Goal: Information Seeking & Learning: Learn about a topic

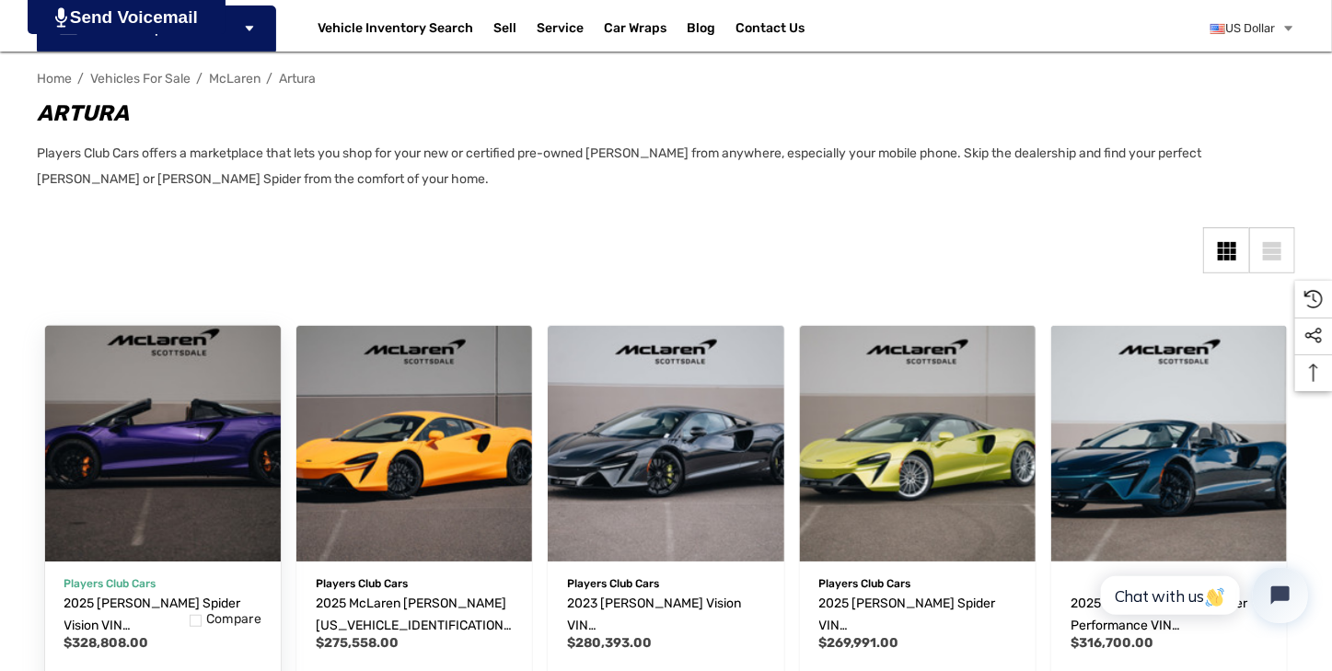
scroll to position [262, 0]
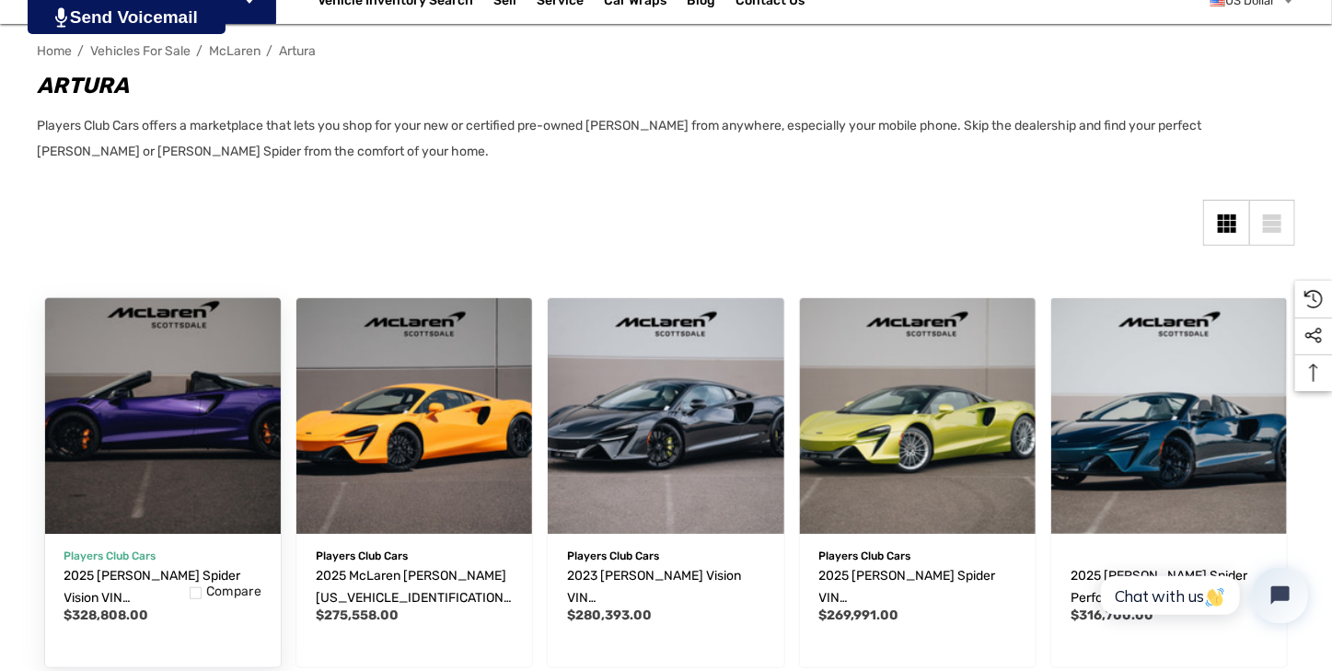
click at [145, 501] on img "2025 McLaren Artura Spider Vision VIN SBM16BEA0SW003701,$328,808.00\a" at bounding box center [163, 416] width 260 height 260
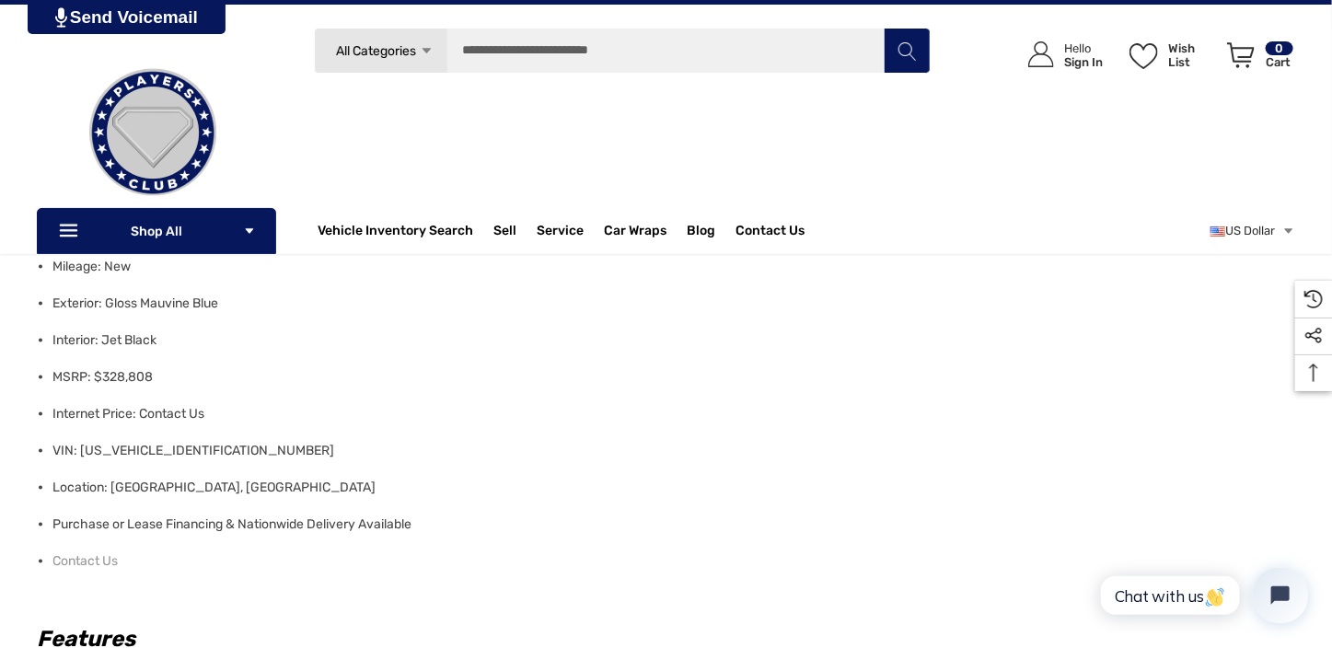
scroll to position [894, 0]
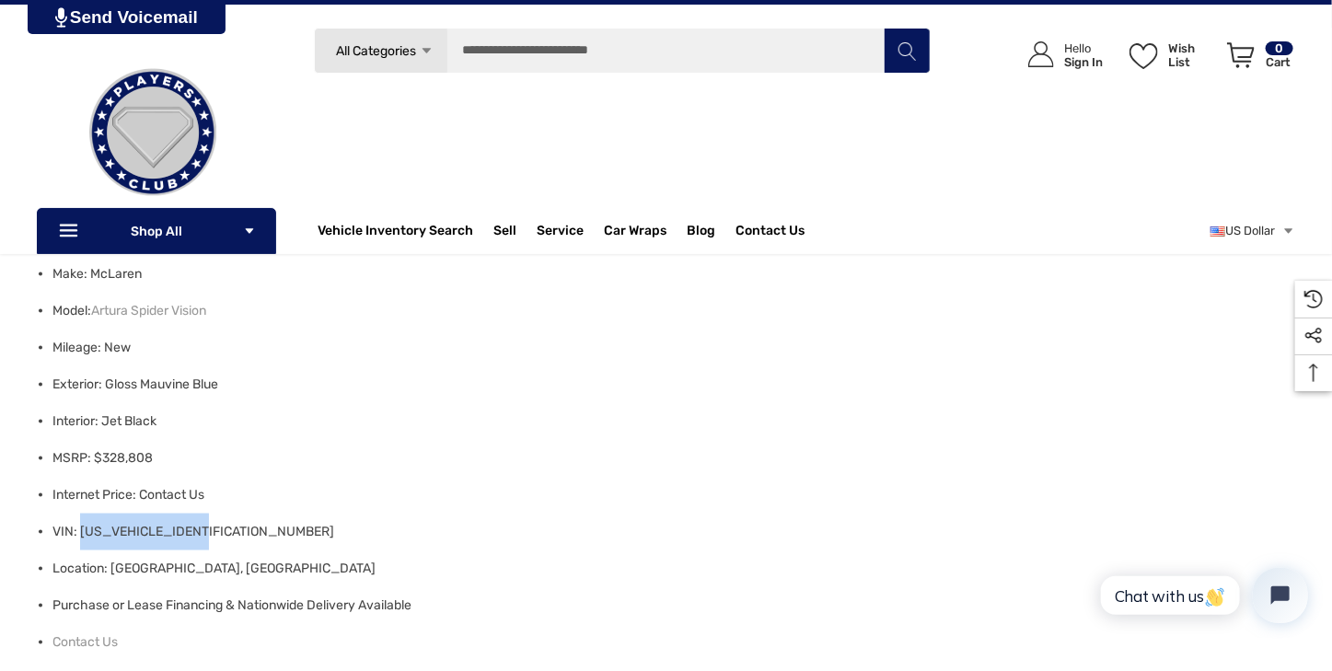
drag, startPoint x: 81, startPoint y: 529, endPoint x: 215, endPoint y: 536, distance: 133.7
click at [215, 536] on li "VIN: SBM16BEA0SW003701" at bounding box center [668, 532] width 1232 height 37
copy li "SBM16BEA0SW003701"
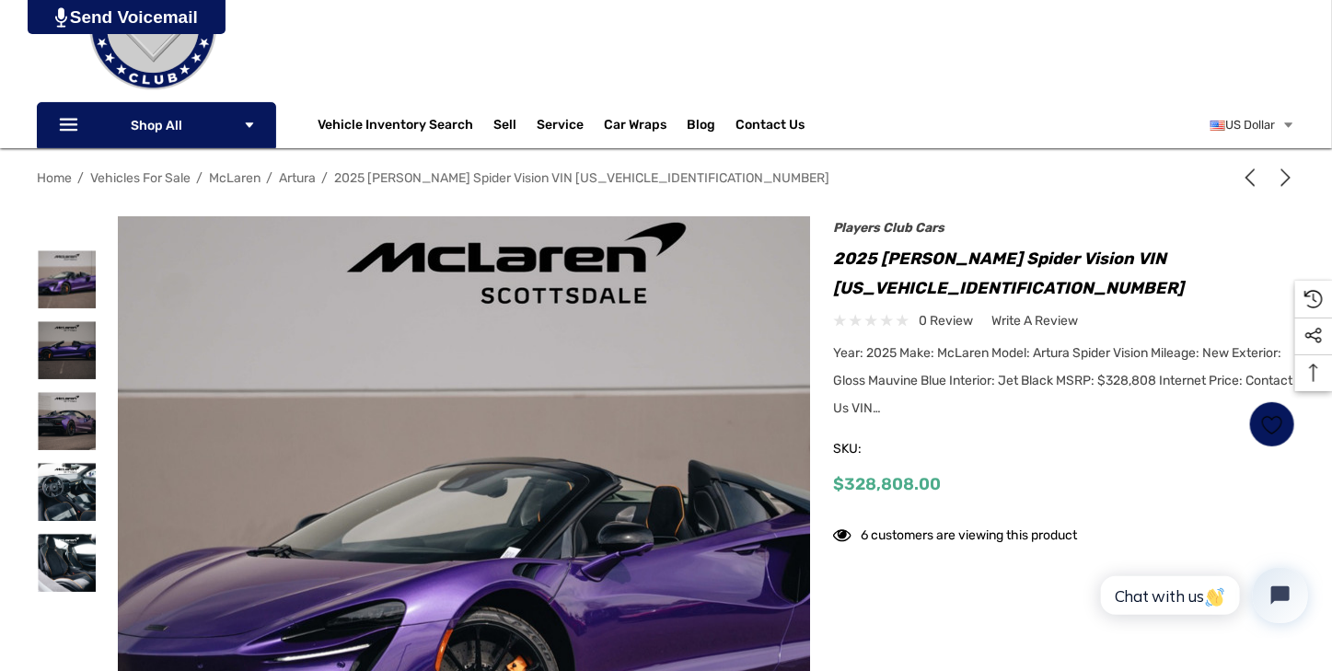
scroll to position [262, 0]
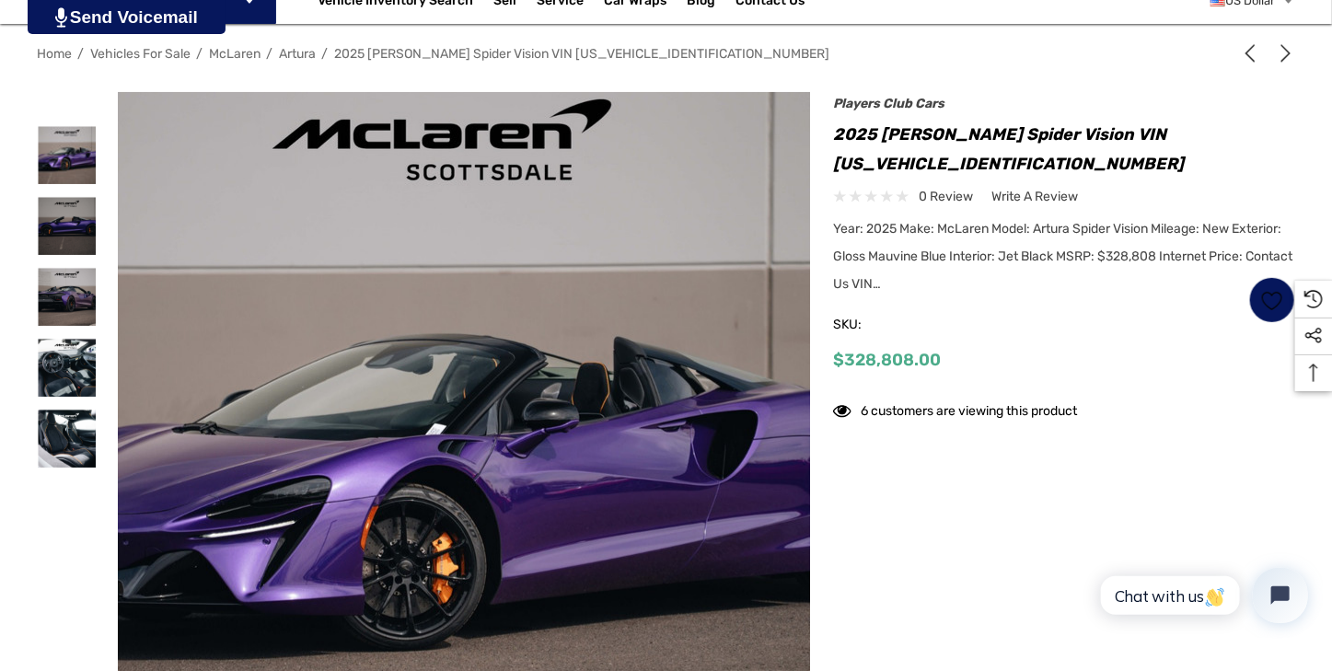
click at [495, 381] on img at bounding box center [442, 445] width 1179 height 785
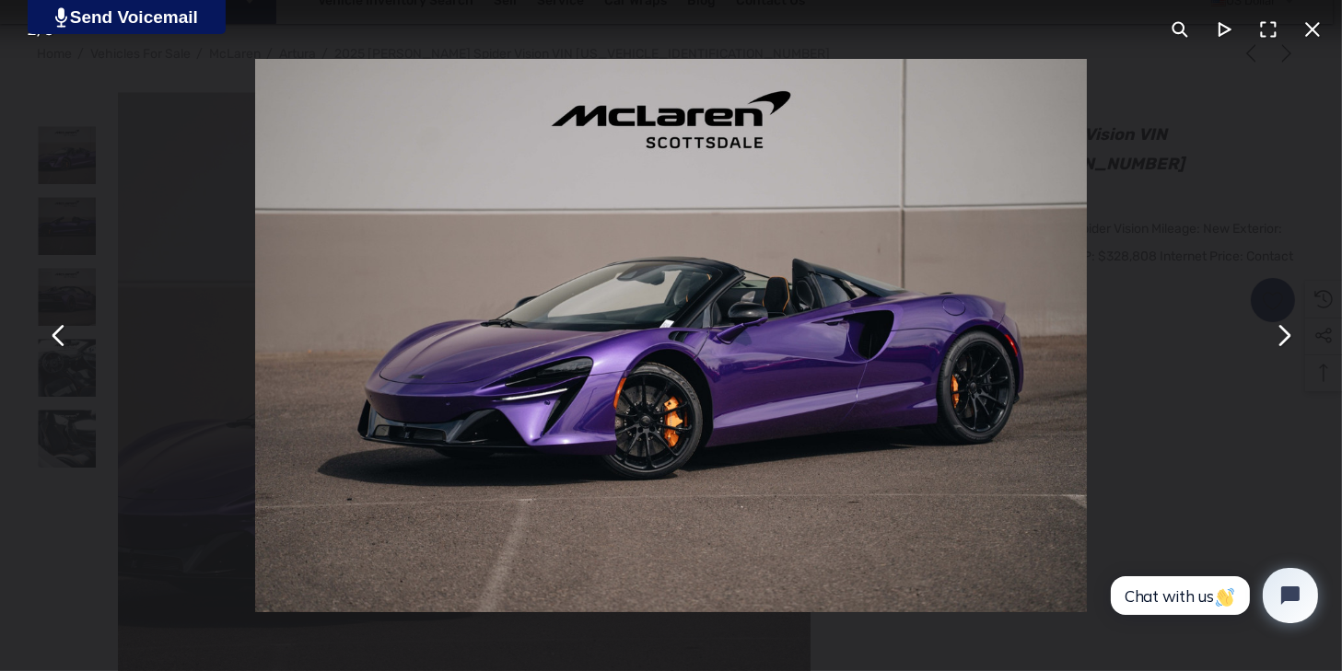
click at [1286, 340] on button "You can close this modal content with the ESC key" at bounding box center [1282, 336] width 44 height 44
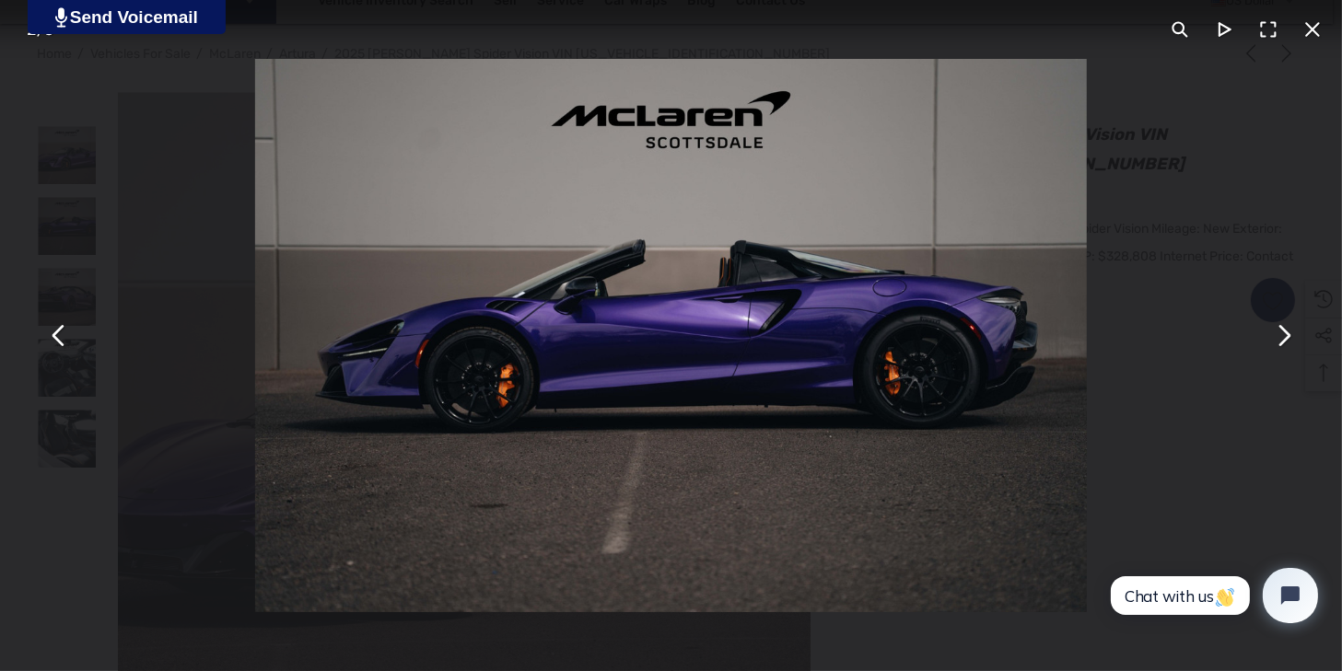
click at [1284, 339] on button "You can close this modal content with the ESC key" at bounding box center [1282, 336] width 44 height 44
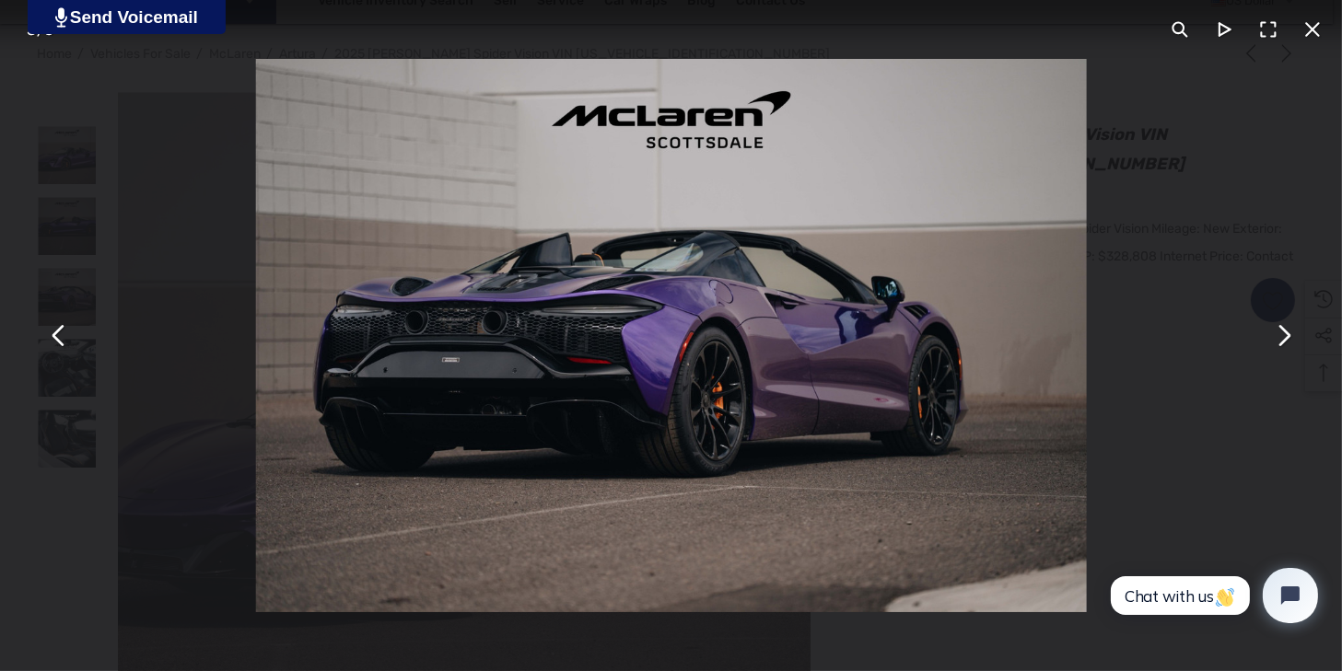
click at [1281, 340] on button "You can close this modal content with the ESC key" at bounding box center [1282, 336] width 44 height 44
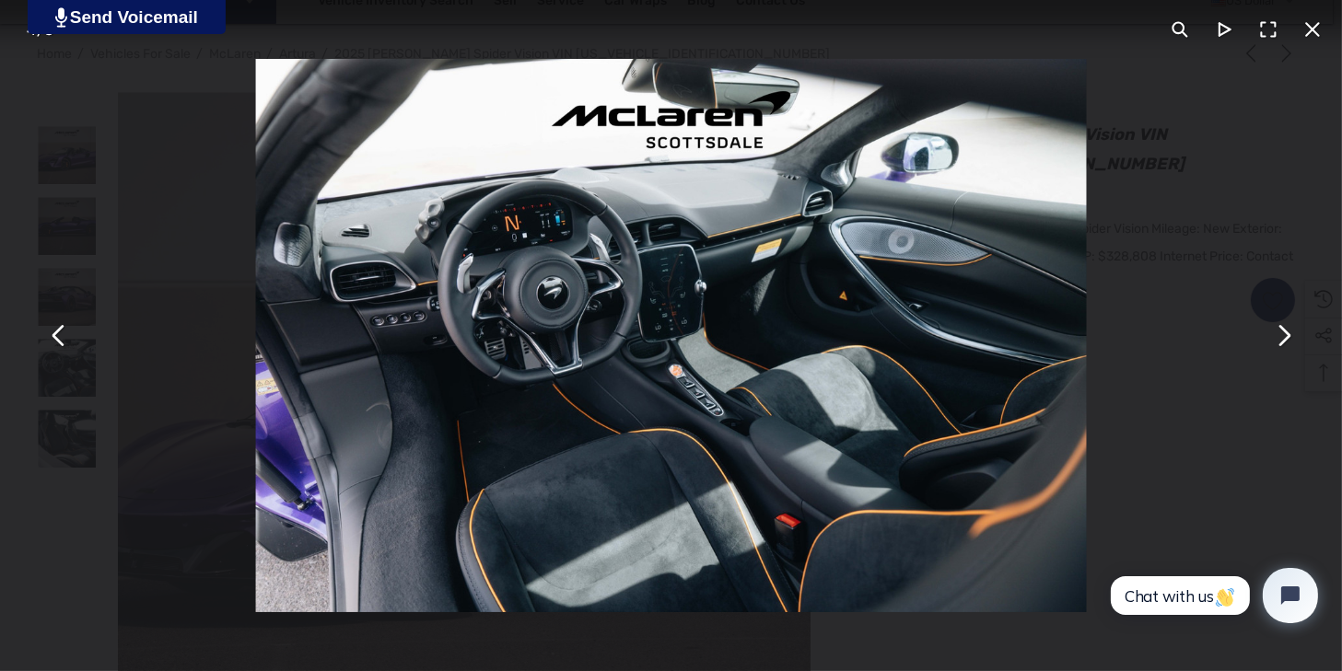
click at [1278, 341] on button "You can close this modal content with the ESC key" at bounding box center [1282, 336] width 44 height 44
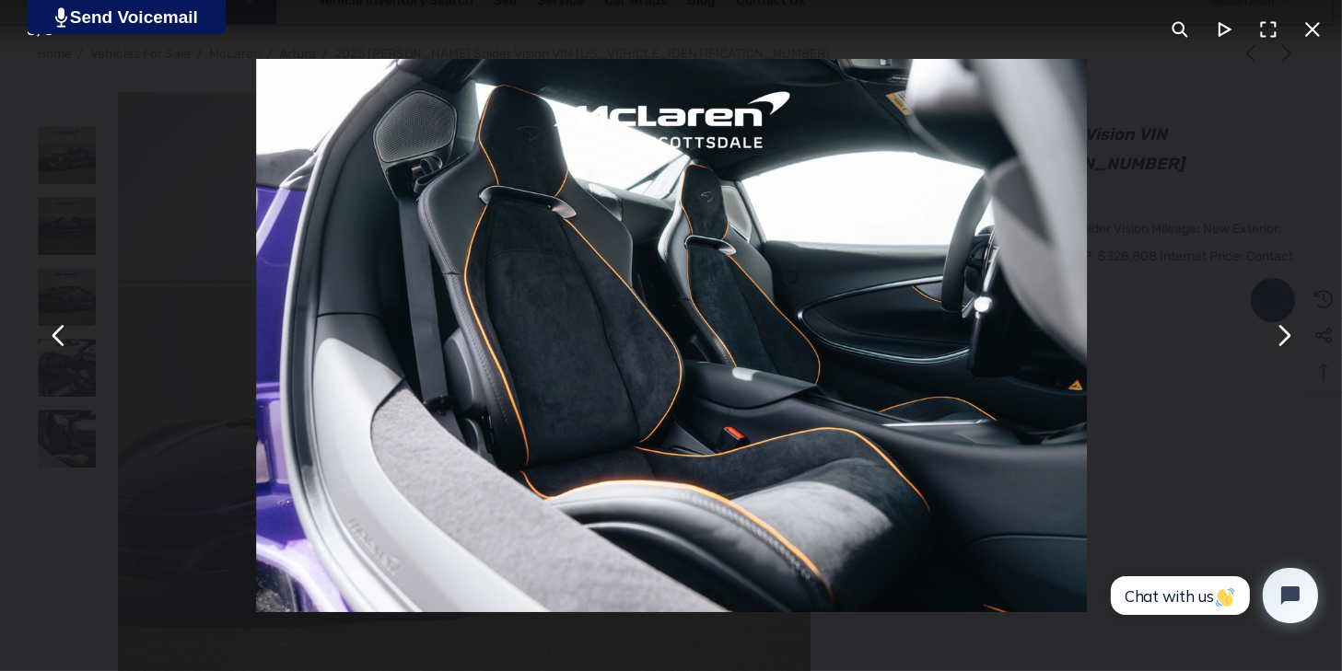
click at [1275, 343] on button "You can close this modal content with the ESC key" at bounding box center [1282, 336] width 44 height 44
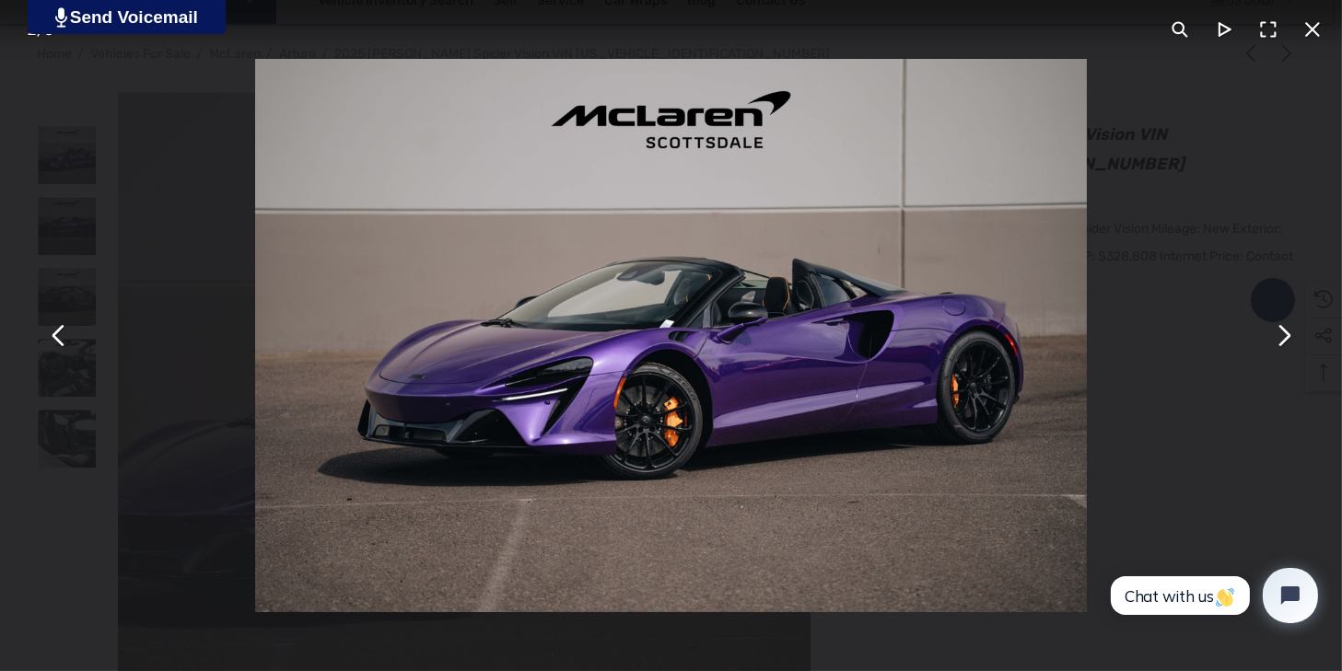
click at [1272, 343] on button "You can close this modal content with the ESC key" at bounding box center [1282, 336] width 44 height 44
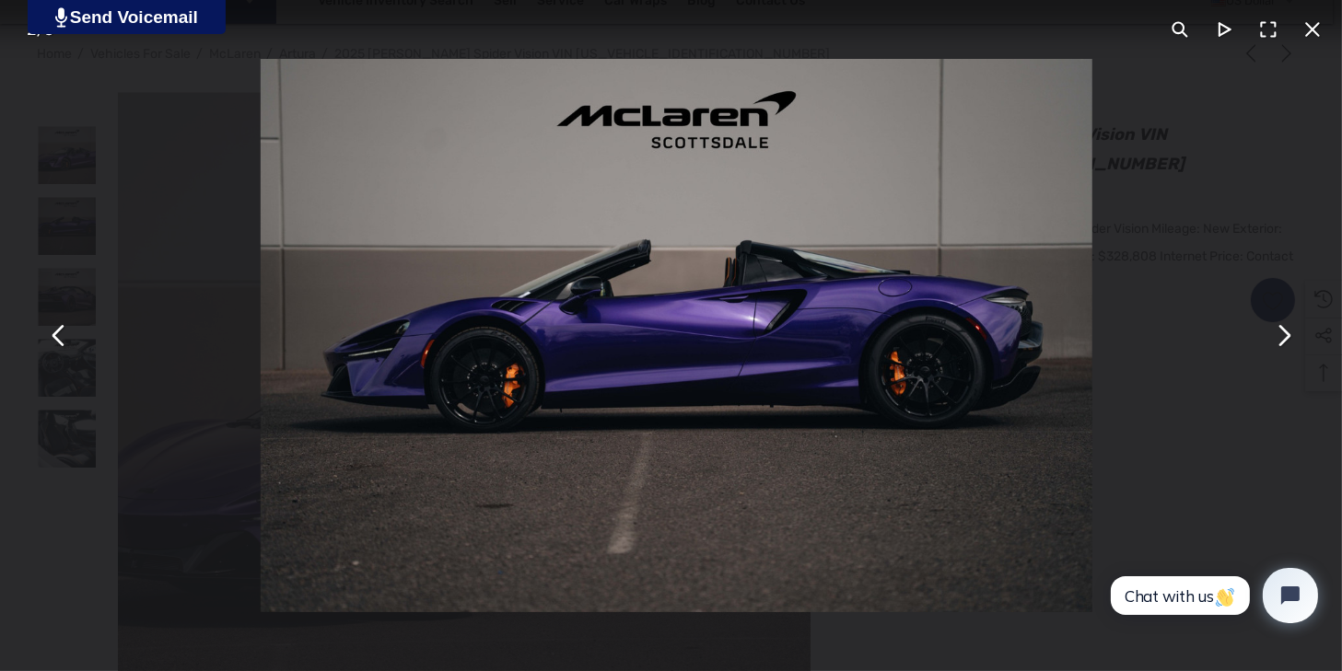
click at [1272, 343] on button "You can close this modal content with the ESC key" at bounding box center [1282, 336] width 44 height 44
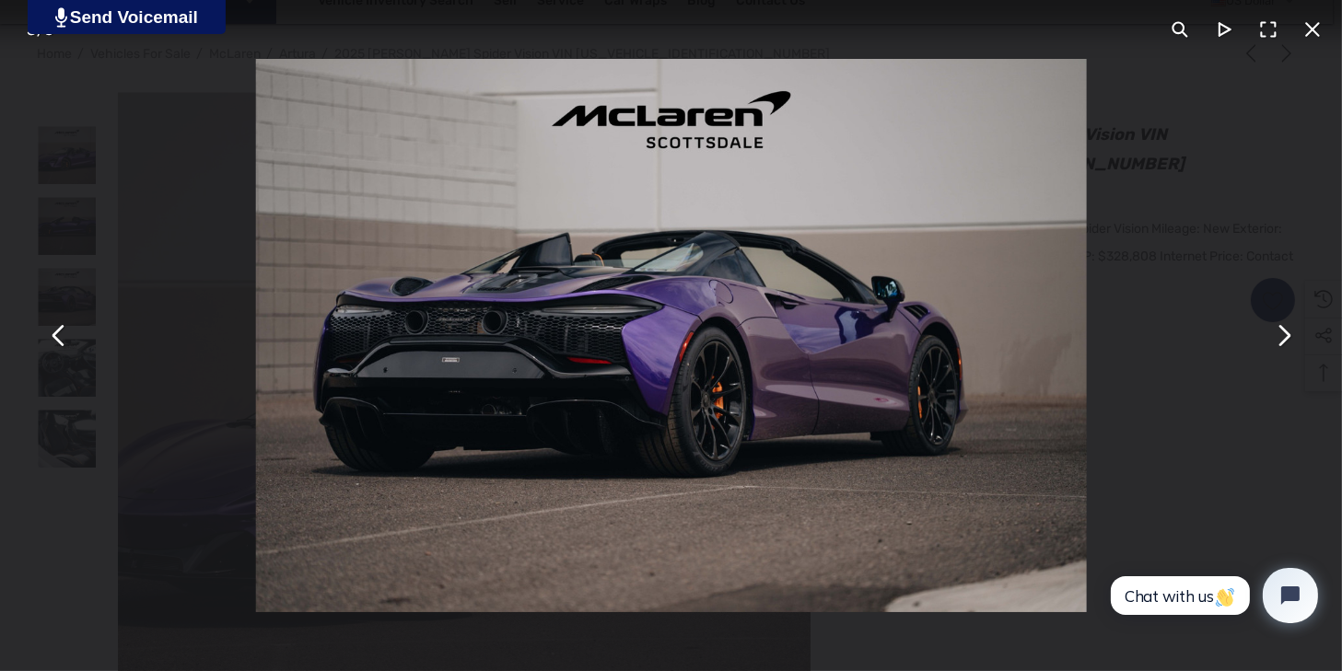
click at [1271, 344] on button "You can close this modal content with the ESC key" at bounding box center [1282, 336] width 44 height 44
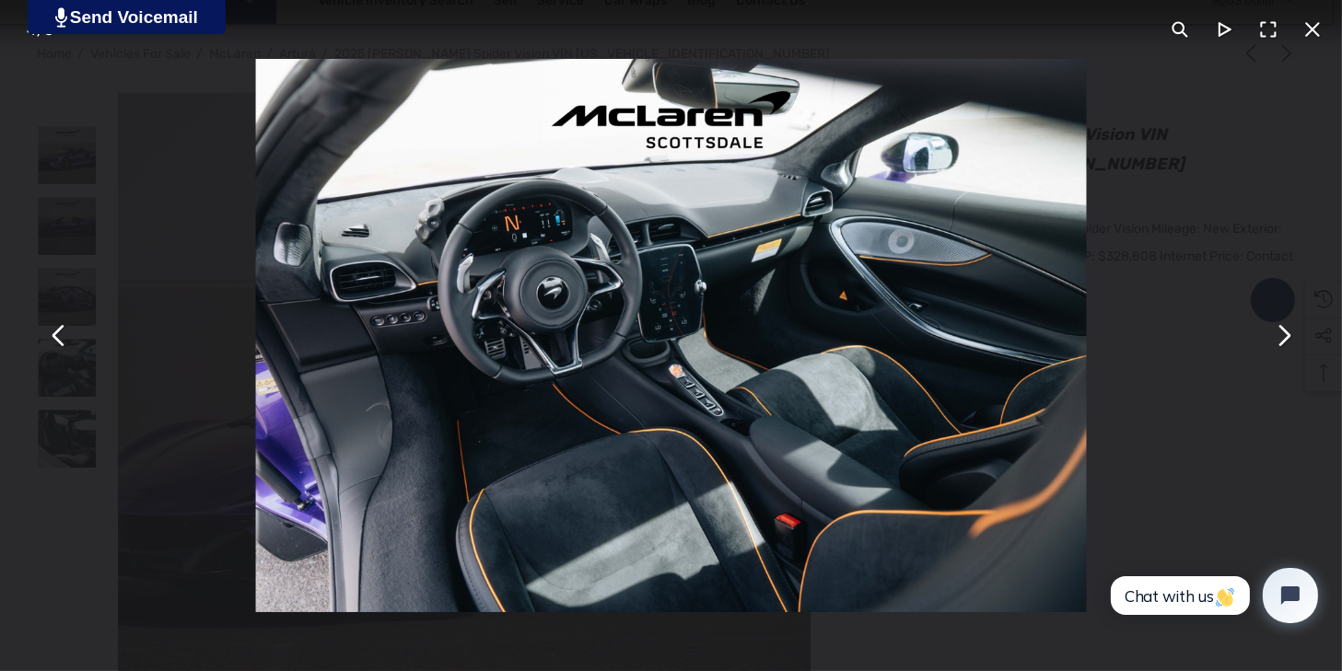
click at [1307, 30] on button "You can close this modal content with the ESC key" at bounding box center [1312, 29] width 44 height 44
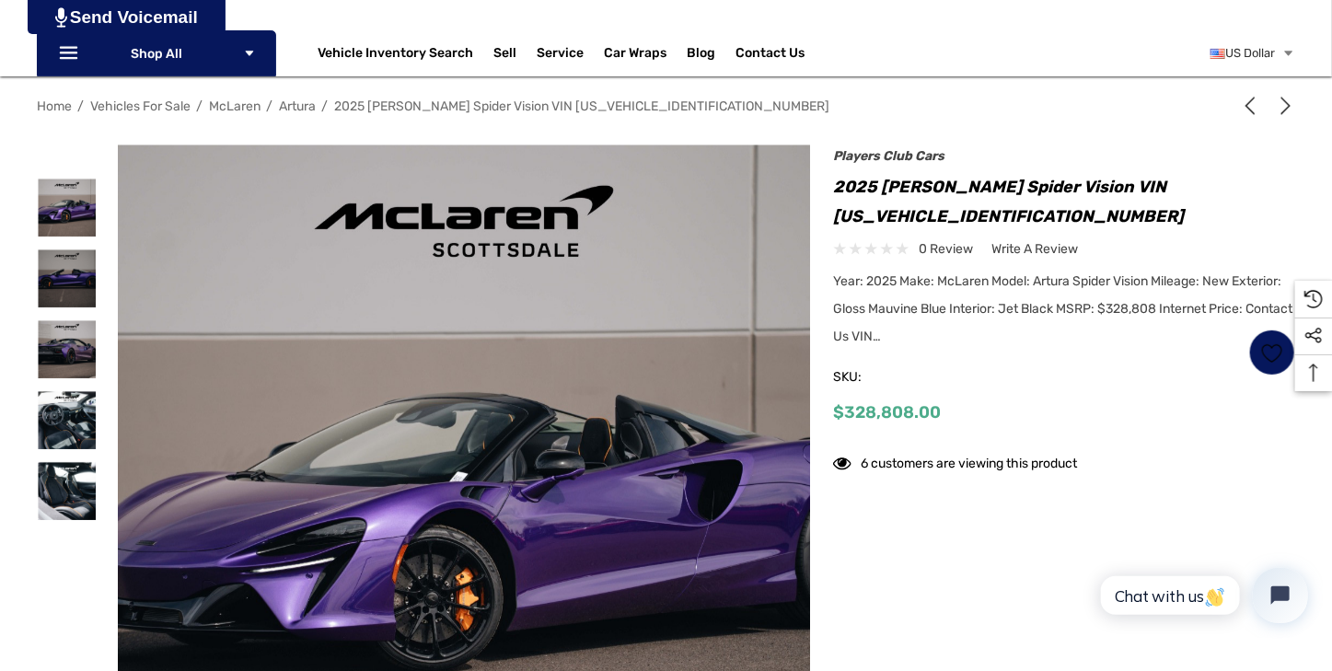
scroll to position [262, 0]
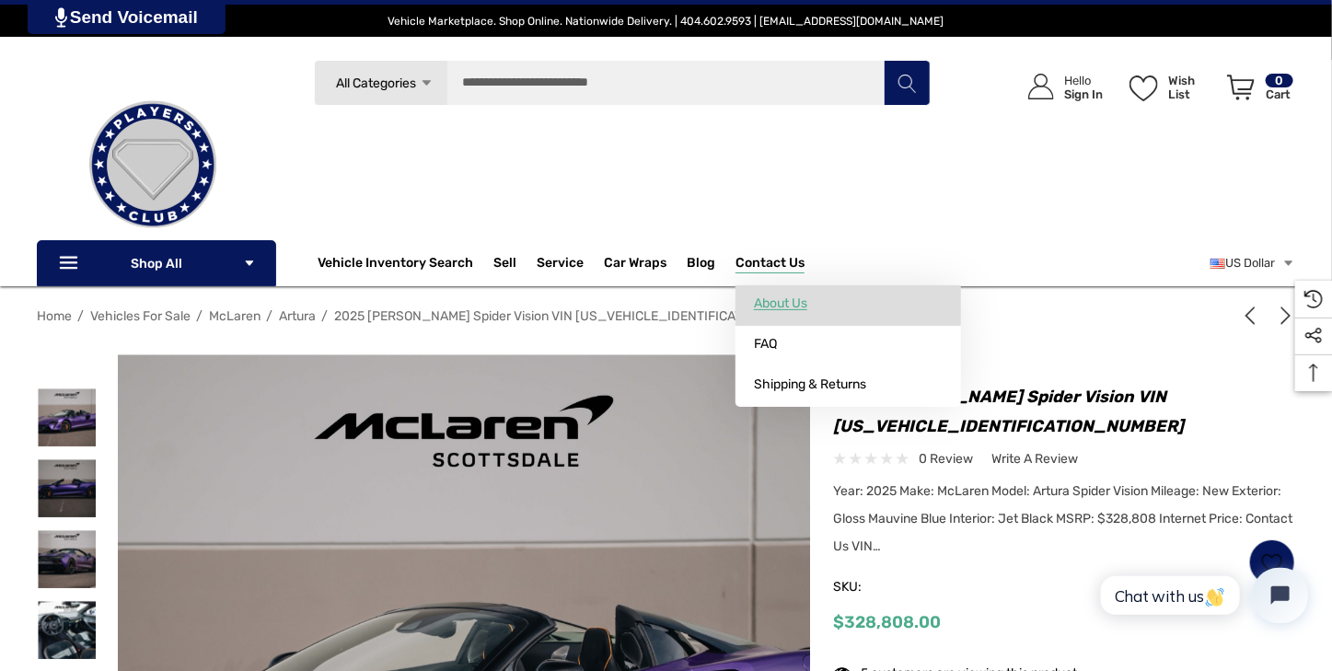
click at [764, 303] on span "About Us" at bounding box center [780, 304] width 53 height 17
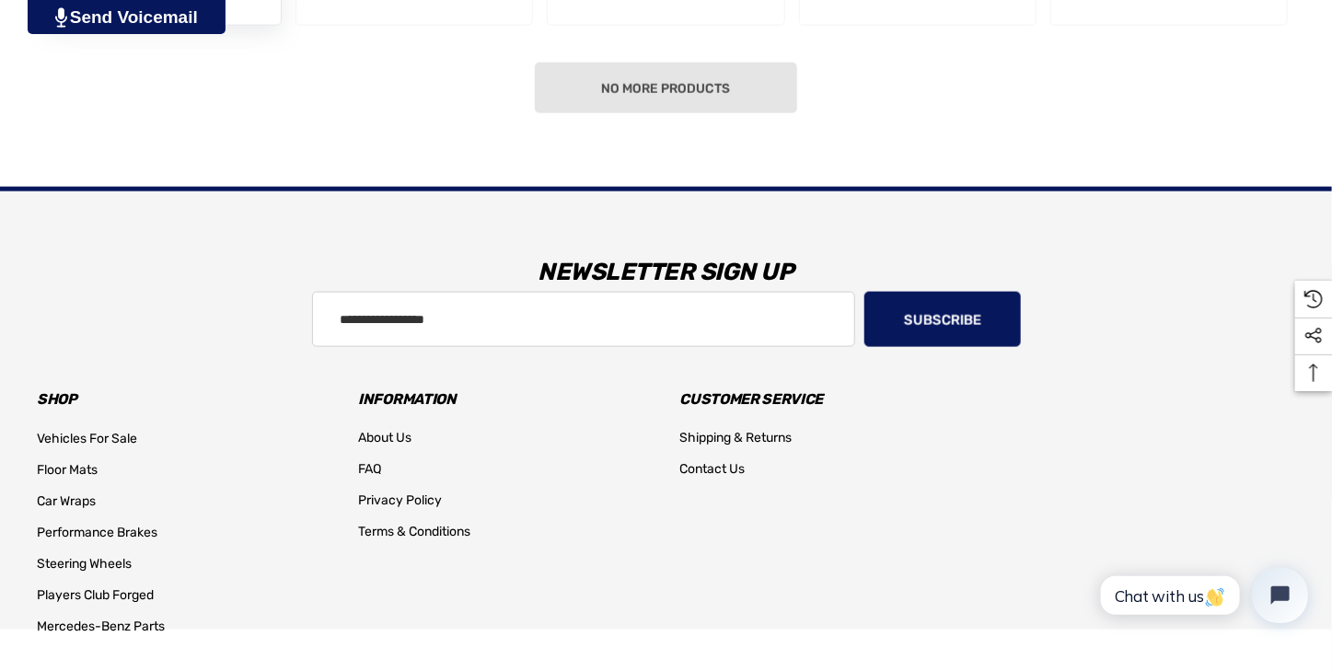
scroll to position [983, 0]
